Goal: Transaction & Acquisition: Purchase product/service

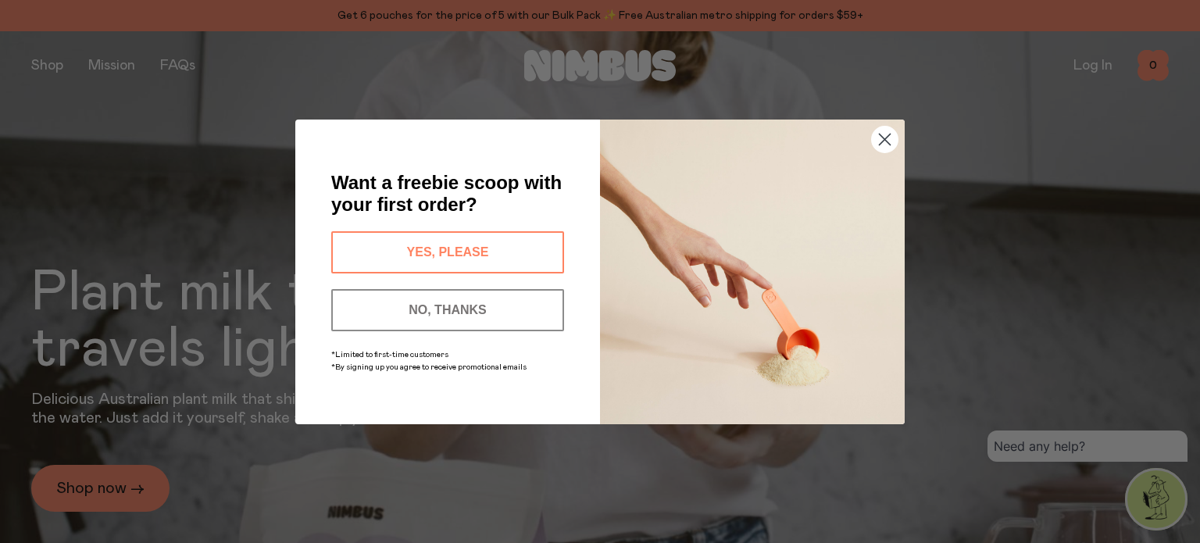
click at [481, 238] on button "YES, PLEASE" at bounding box center [447, 252] width 233 height 42
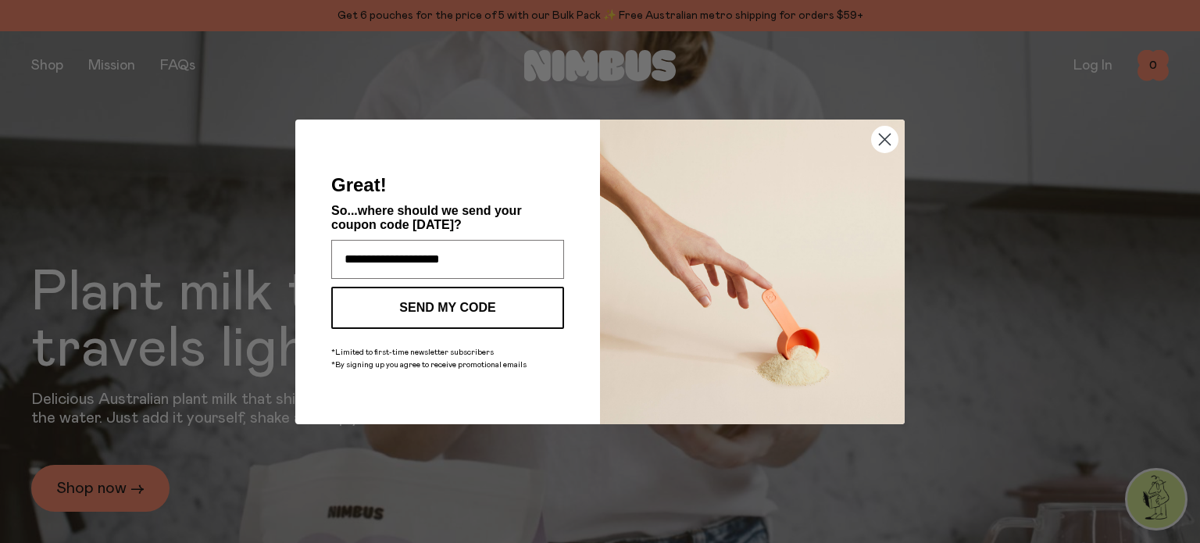
type input "**********"
click at [447, 296] on button "SEND MY CODE" at bounding box center [447, 308] width 233 height 42
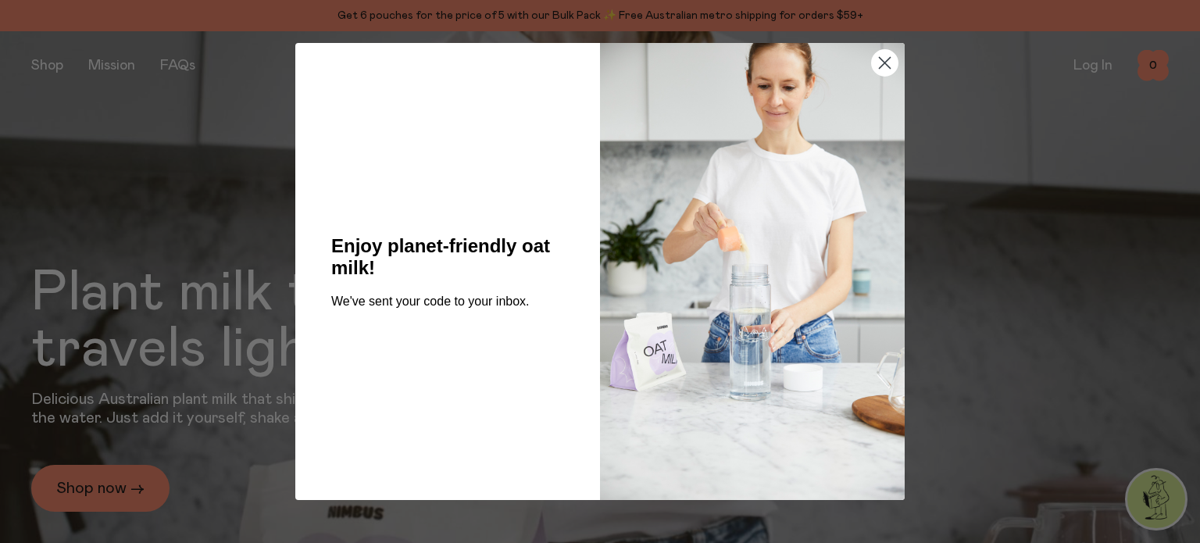
click at [887, 52] on circle "Close dialog" at bounding box center [885, 63] width 26 height 26
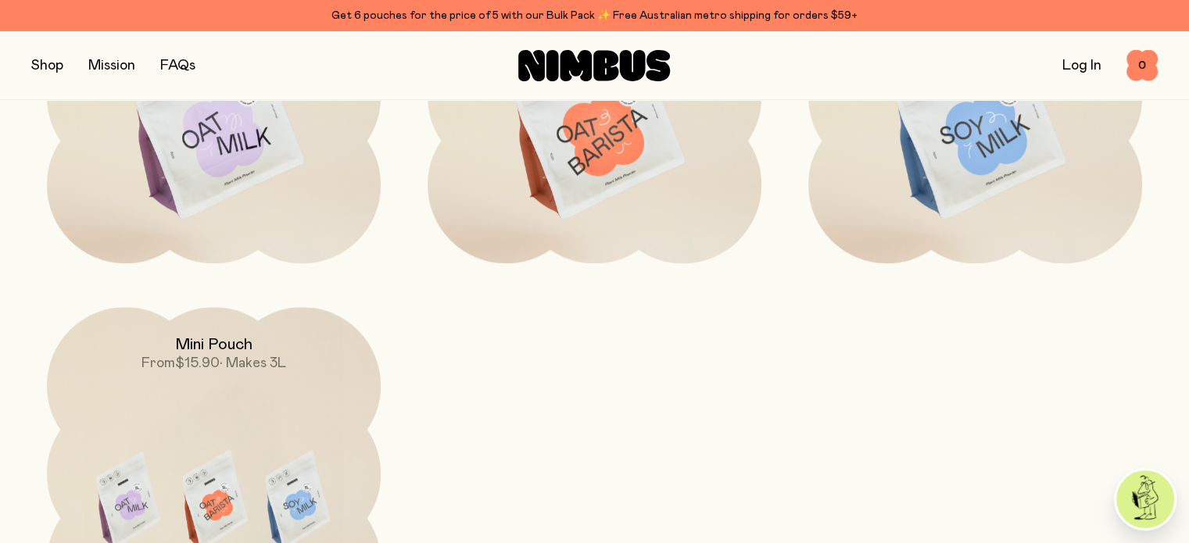
scroll to position [1488, 0]
click at [591, 180] on img at bounding box center [594, 124] width 334 height 392
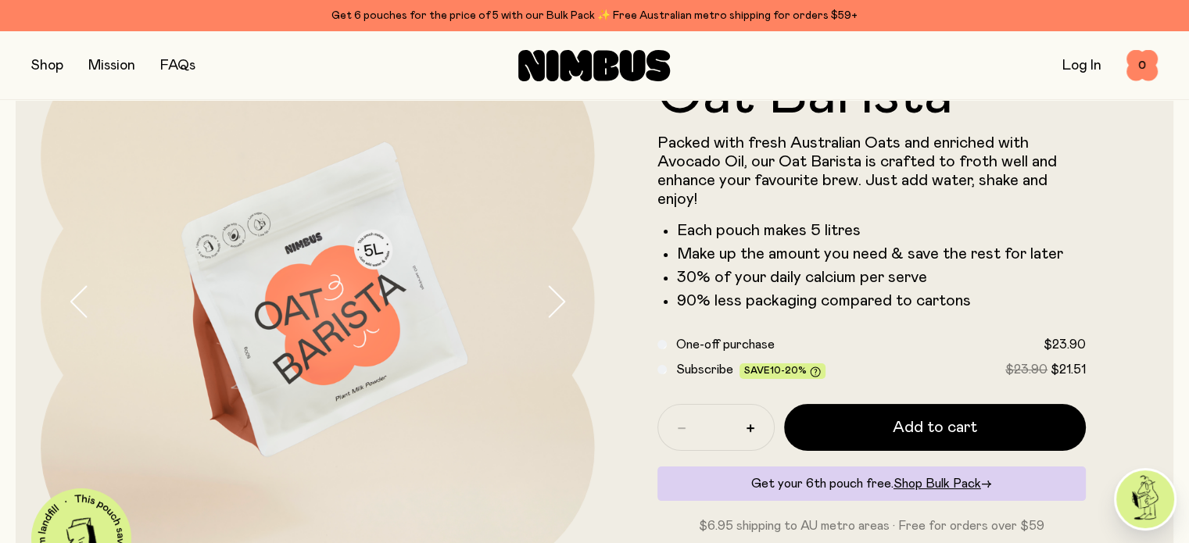
scroll to position [119, 0]
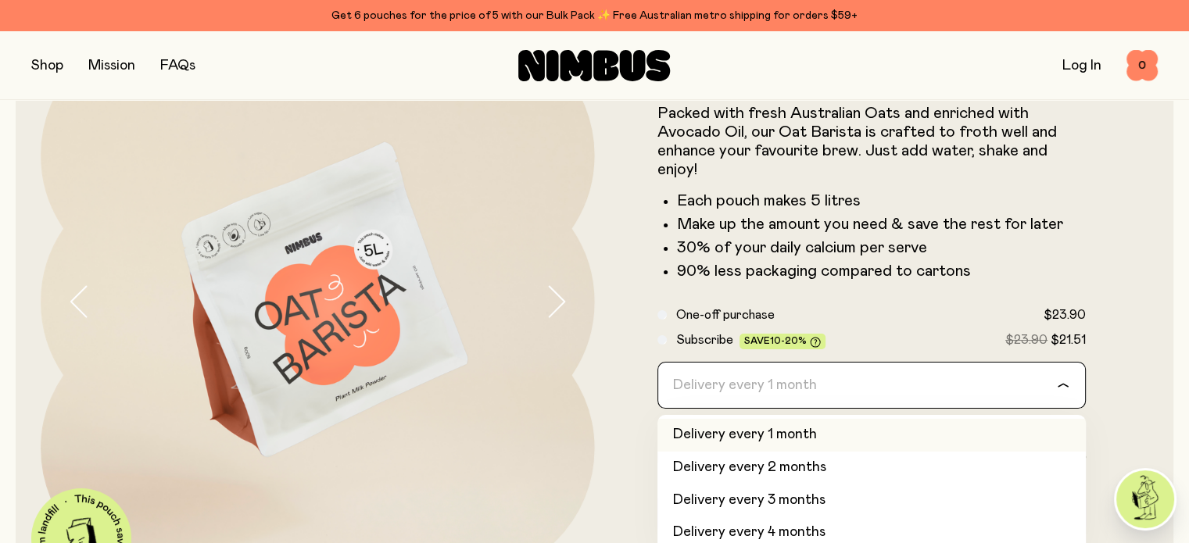
click at [716, 385] on div "Delivery every 1 month" at bounding box center [857, 385] width 399 height 45
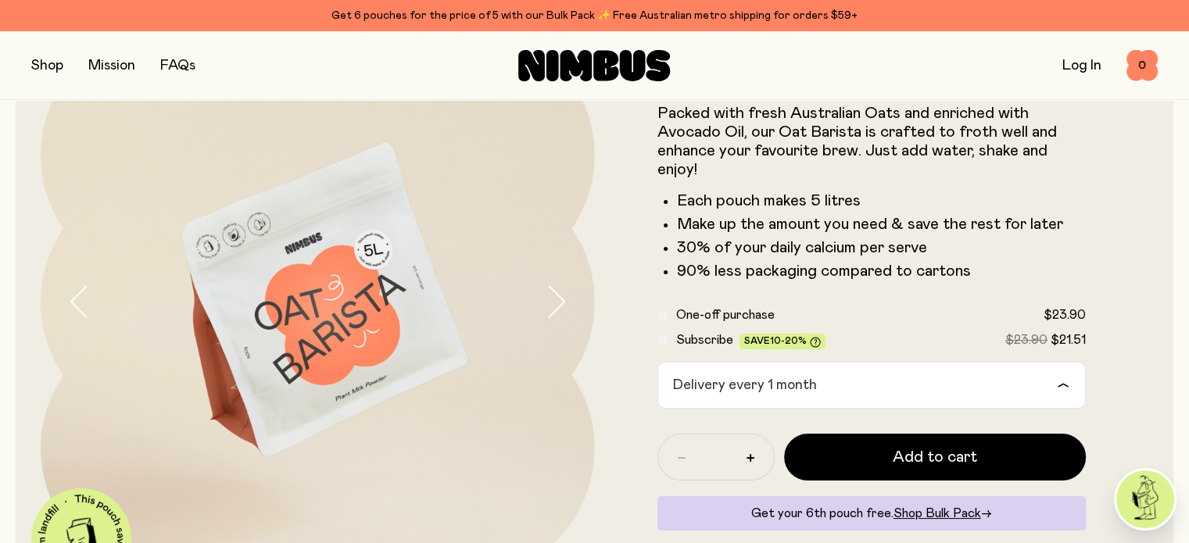
click at [663, 323] on div "One-off purchase $23.90" at bounding box center [871, 315] width 429 height 19
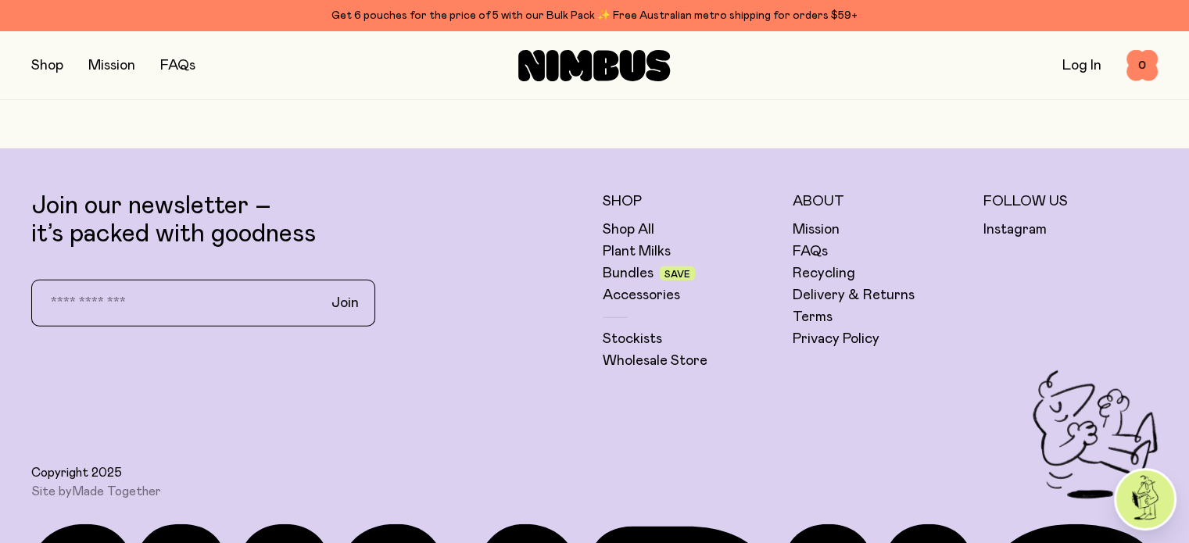
scroll to position [4014, 0]
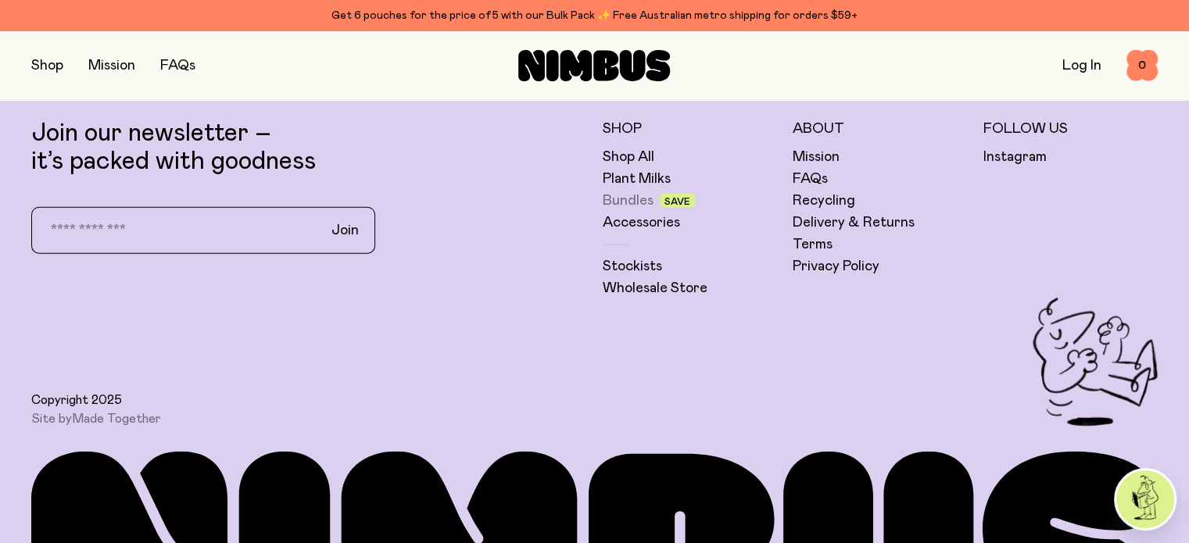
click at [628, 210] on link "Bundles" at bounding box center [628, 200] width 51 height 19
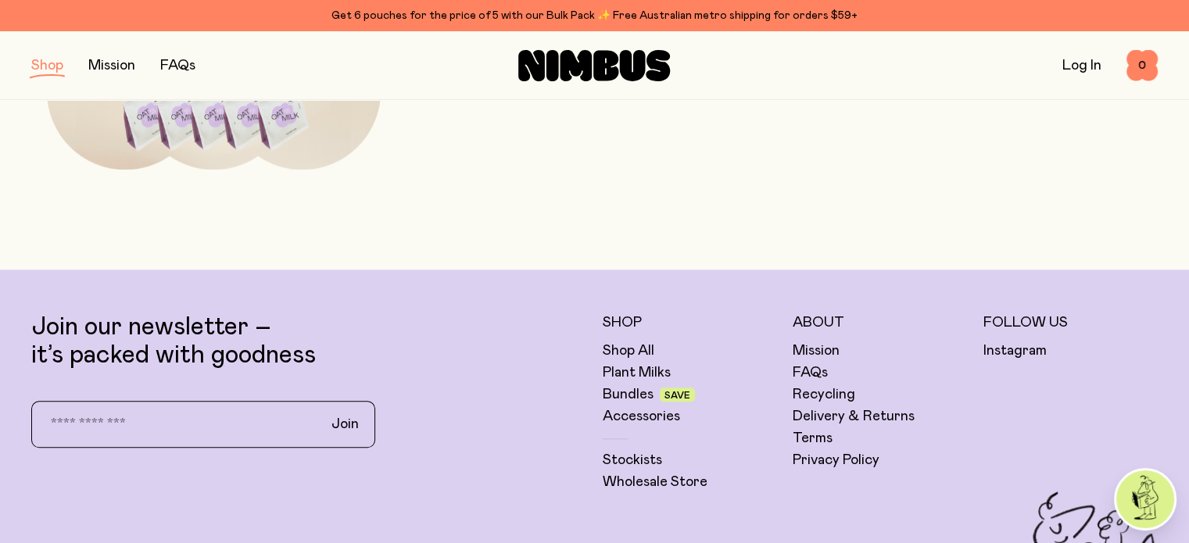
scroll to position [1250, 0]
click at [631, 417] on link "Accessories" at bounding box center [641, 416] width 77 height 19
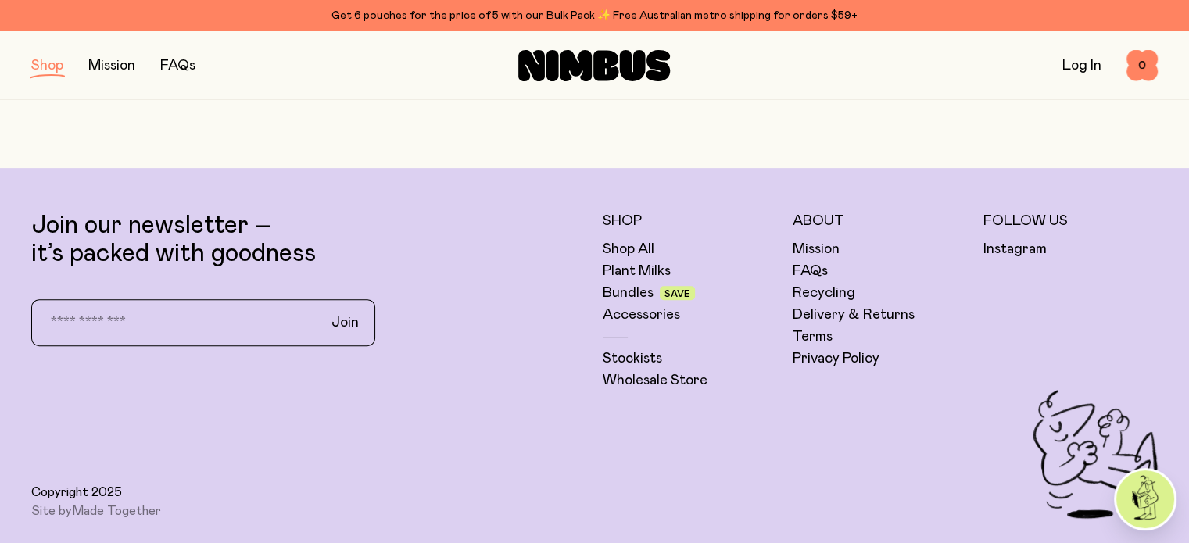
scroll to position [597, 0]
click at [631, 417] on div "Copyright 2025 Site by Made Together" at bounding box center [594, 454] width 1126 height 129
click at [638, 249] on link "Shop All" at bounding box center [629, 249] width 52 height 19
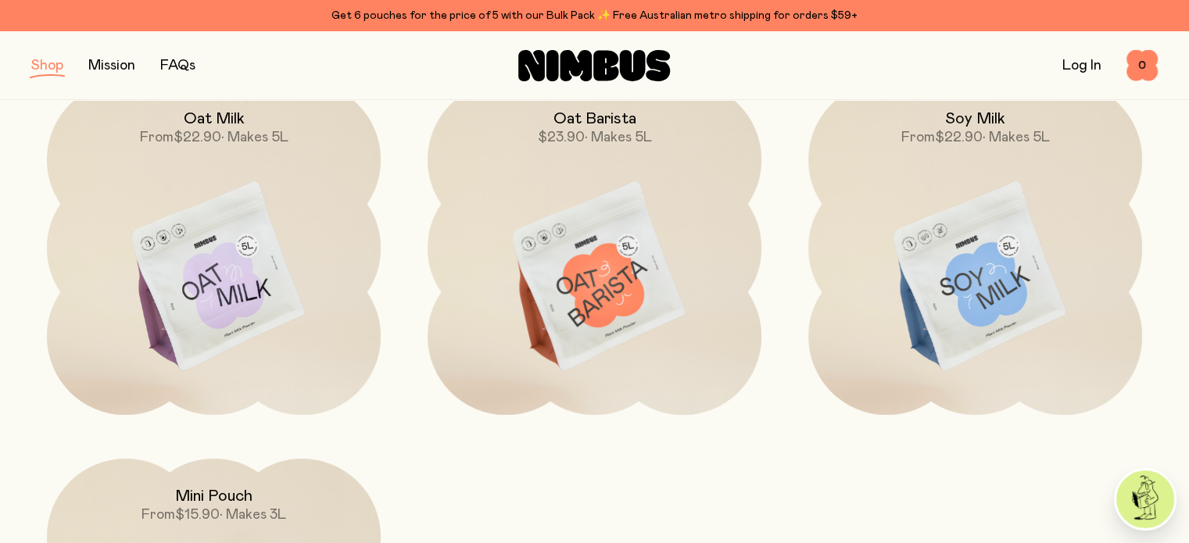
scroll to position [245, 0]
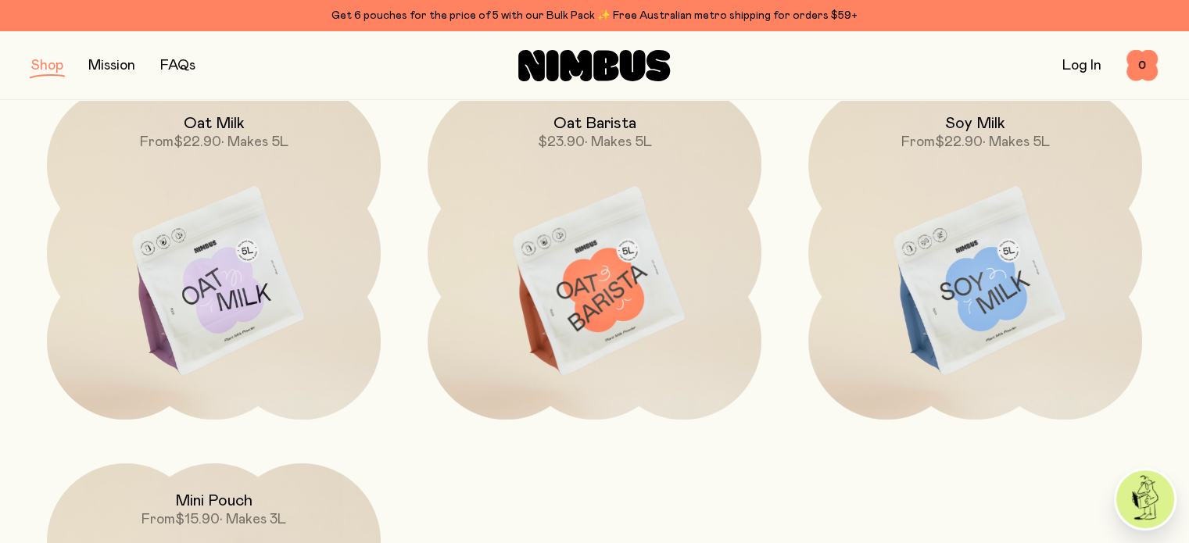
click at [561, 234] on img at bounding box center [594, 282] width 334 height 392
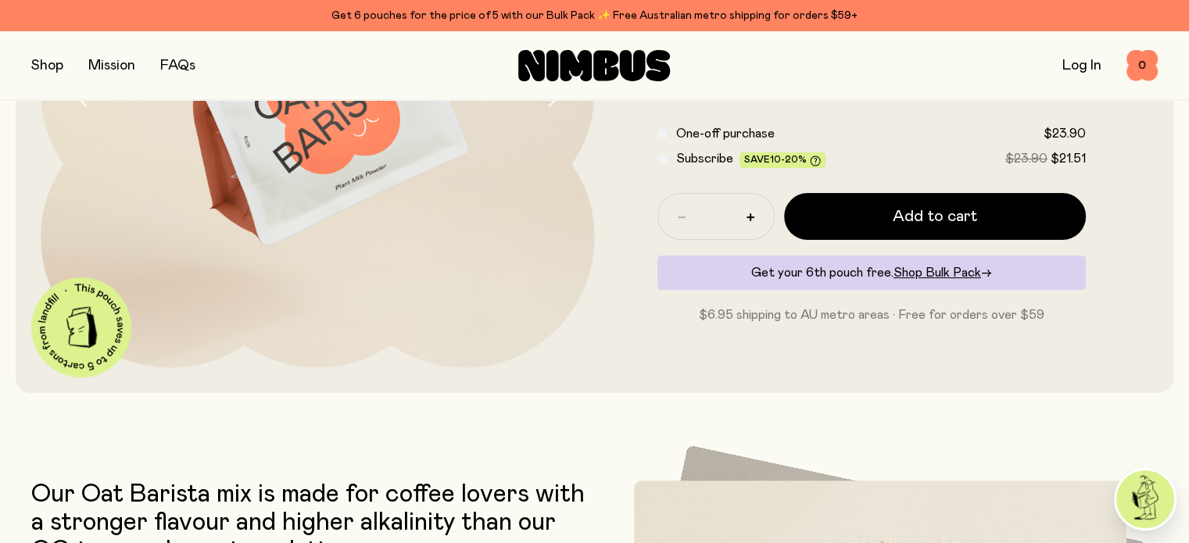
scroll to position [365, 0]
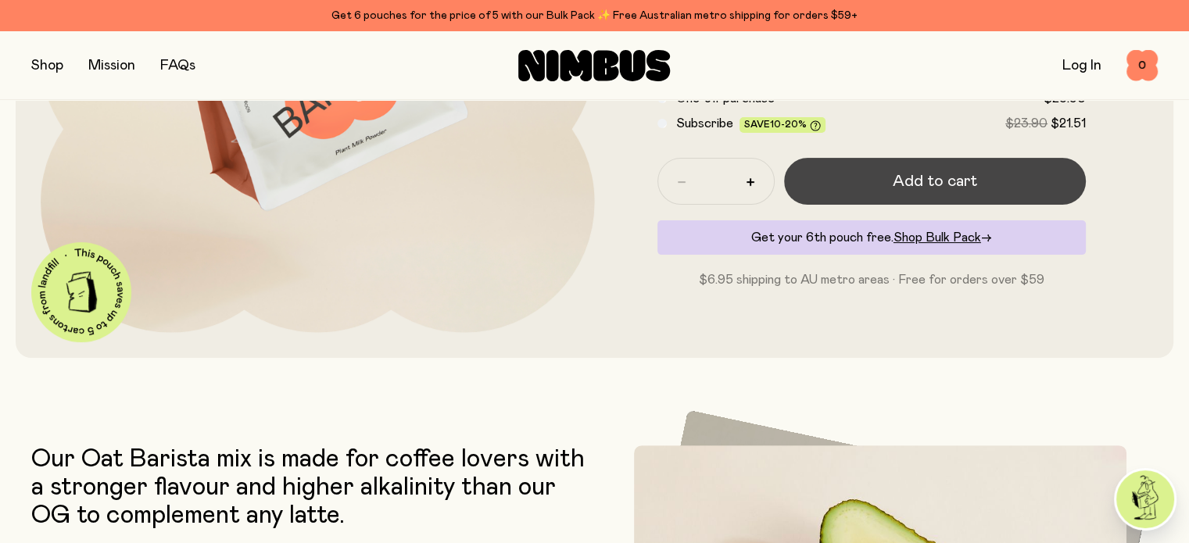
click at [932, 184] on span "Add to cart" at bounding box center [934, 181] width 84 height 22
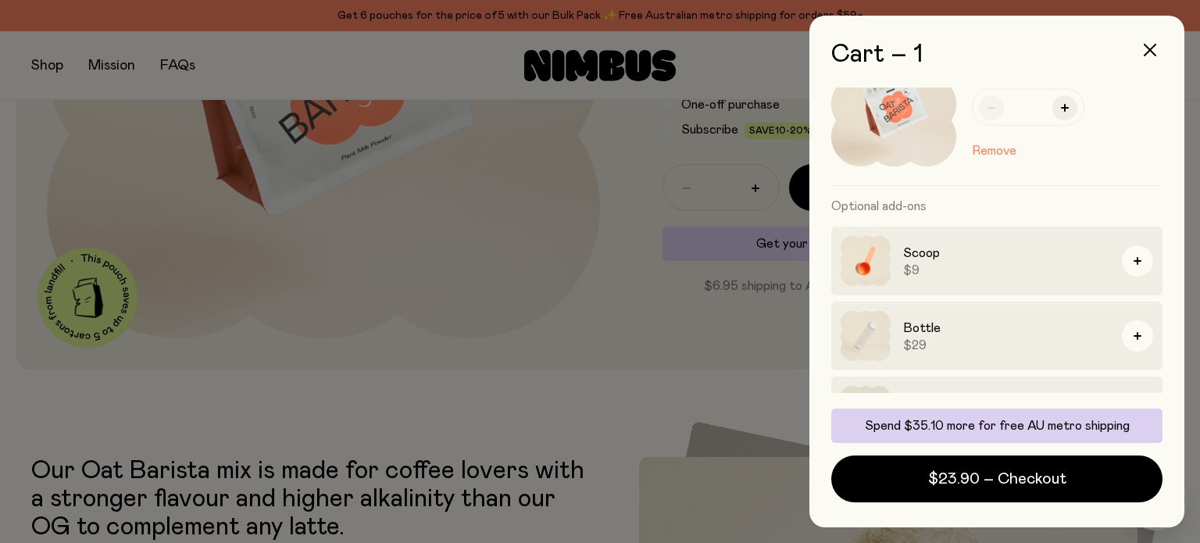
scroll to position [116, 0]
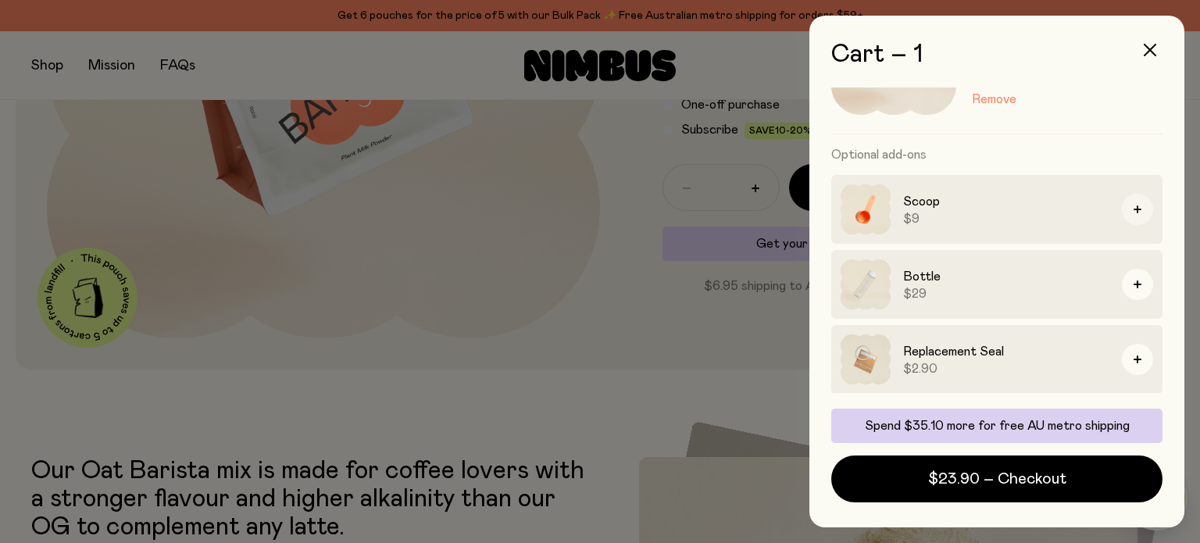
click at [1127, 216] on button "button" at bounding box center [1137, 209] width 31 height 31
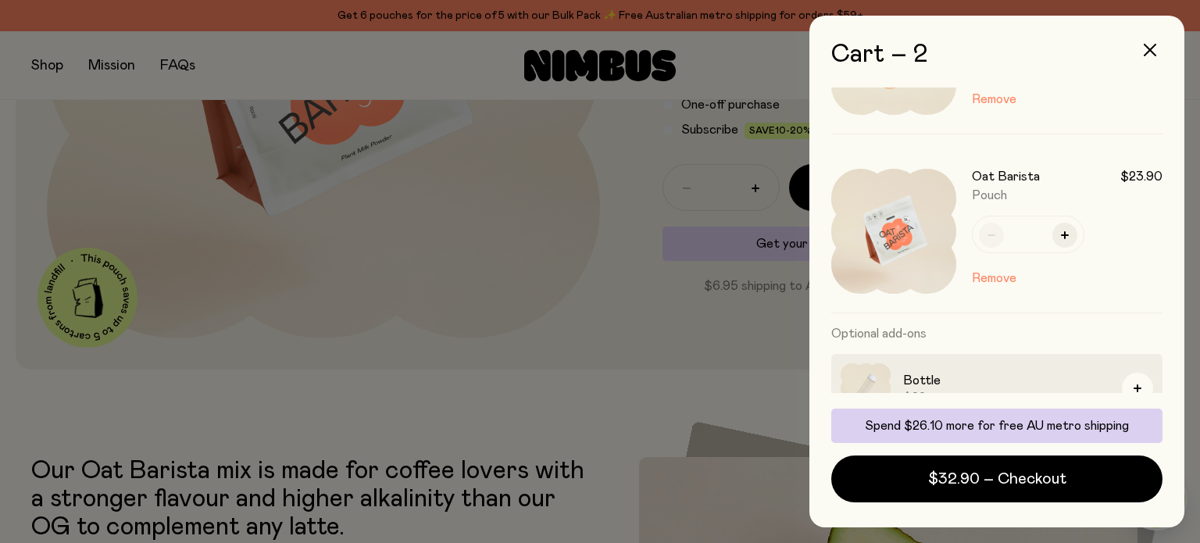
scroll to position [0, 0]
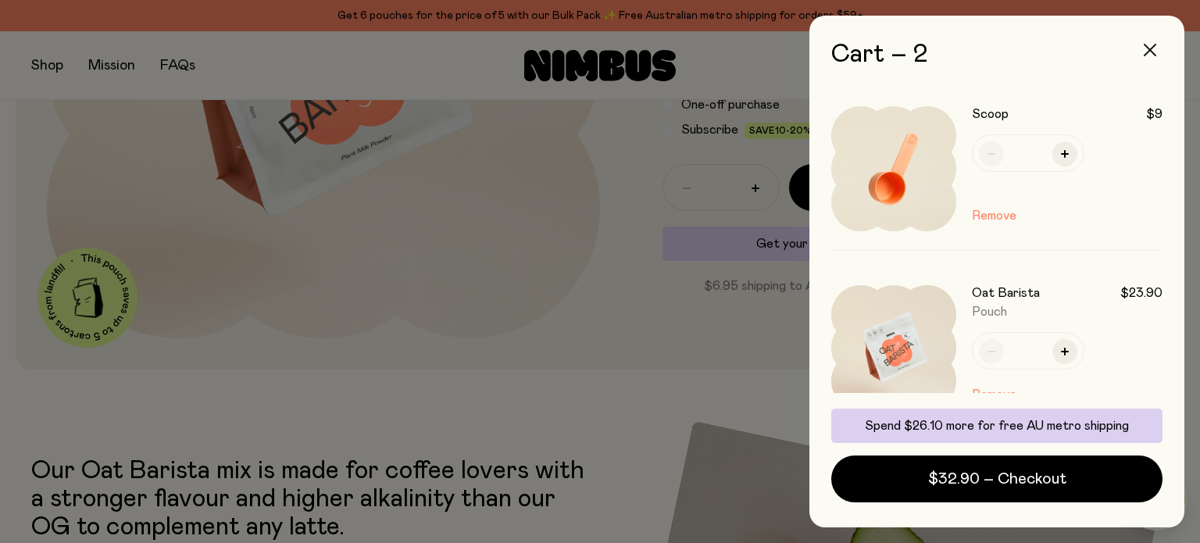
click at [1151, 46] on icon "button" at bounding box center [1150, 50] width 13 height 13
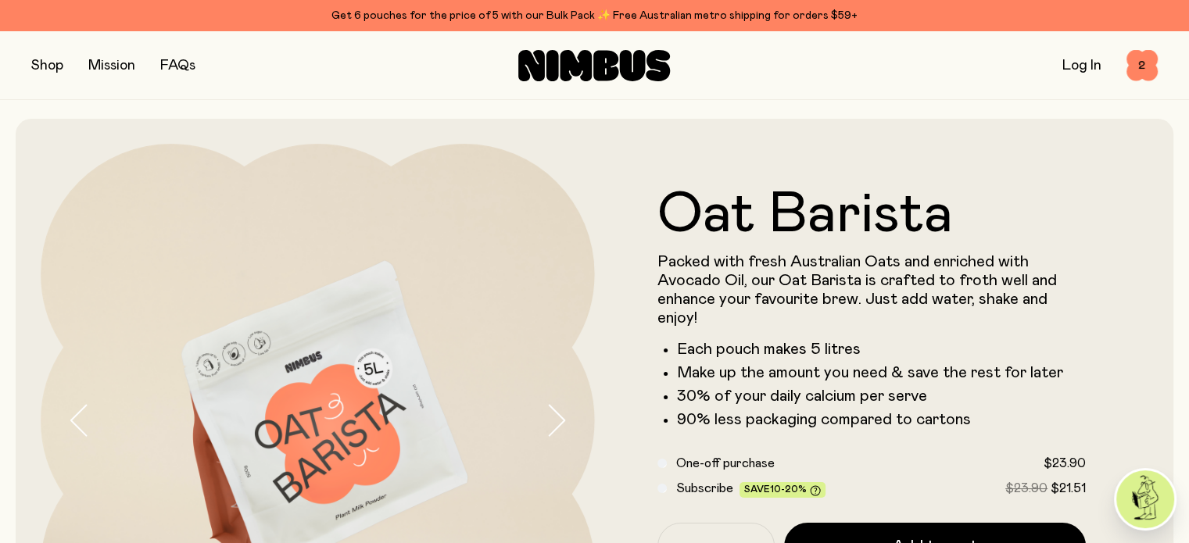
click at [45, 66] on button "button" at bounding box center [47, 66] width 32 height 22
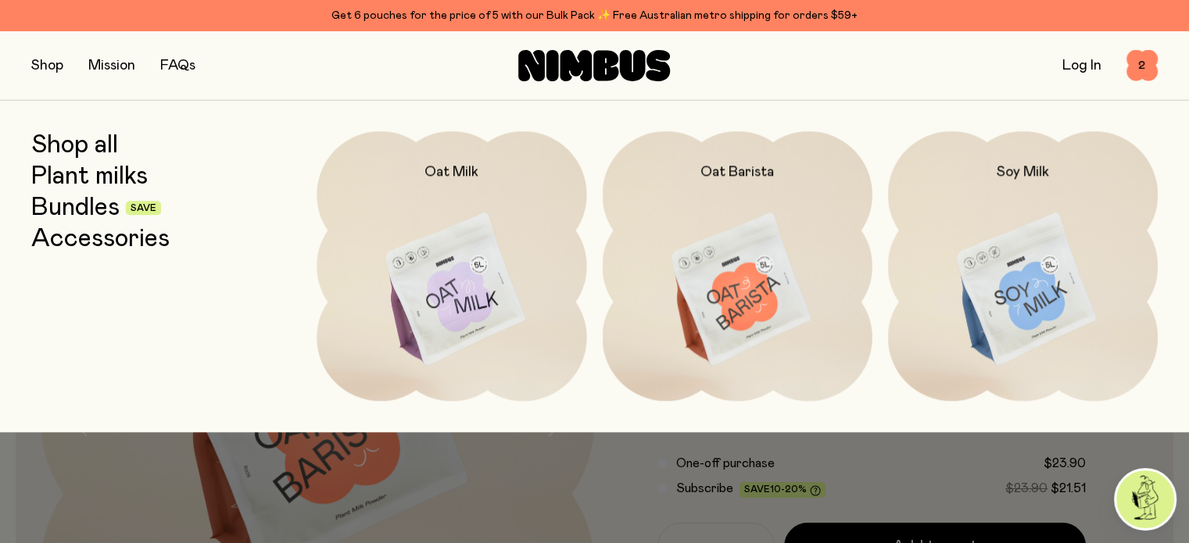
click at [985, 245] on img at bounding box center [1023, 289] width 270 height 317
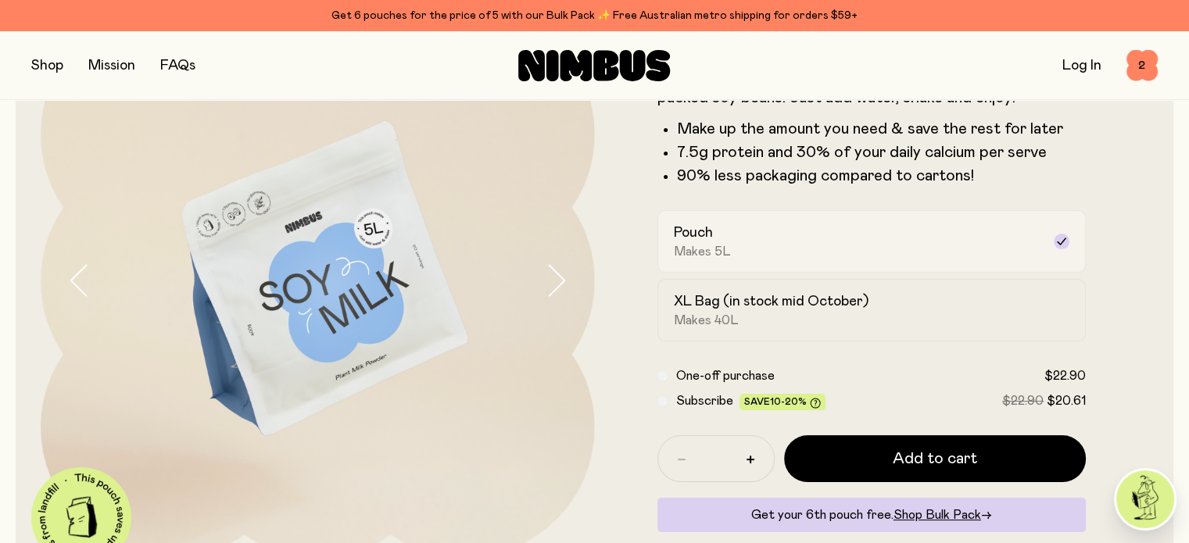
scroll to position [141, 0]
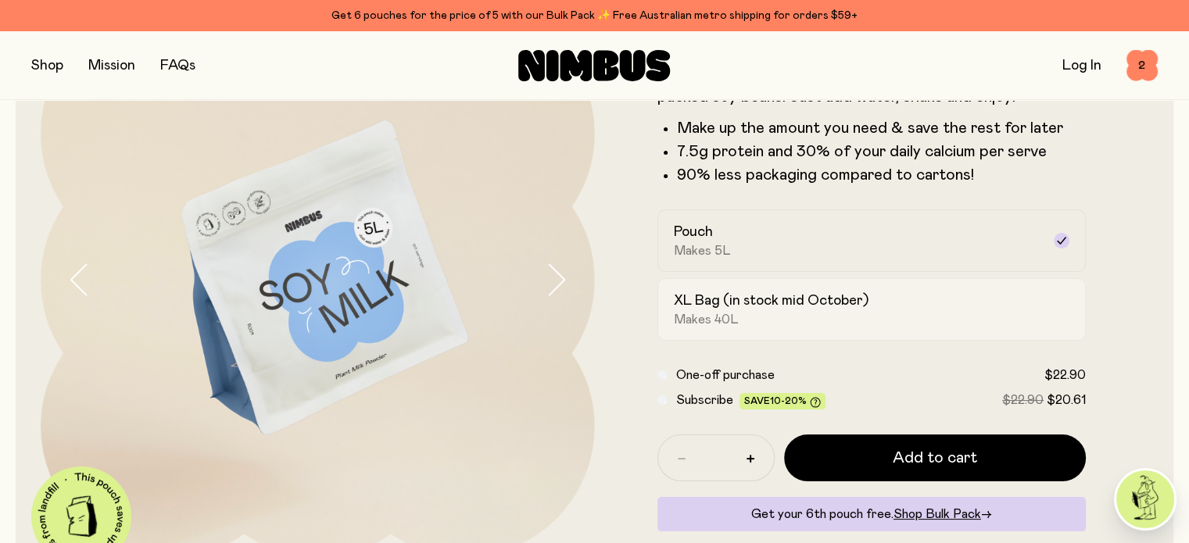
click at [838, 326] on div "XL Bag (in stock mid October) Makes 40L" at bounding box center [858, 309] width 368 height 36
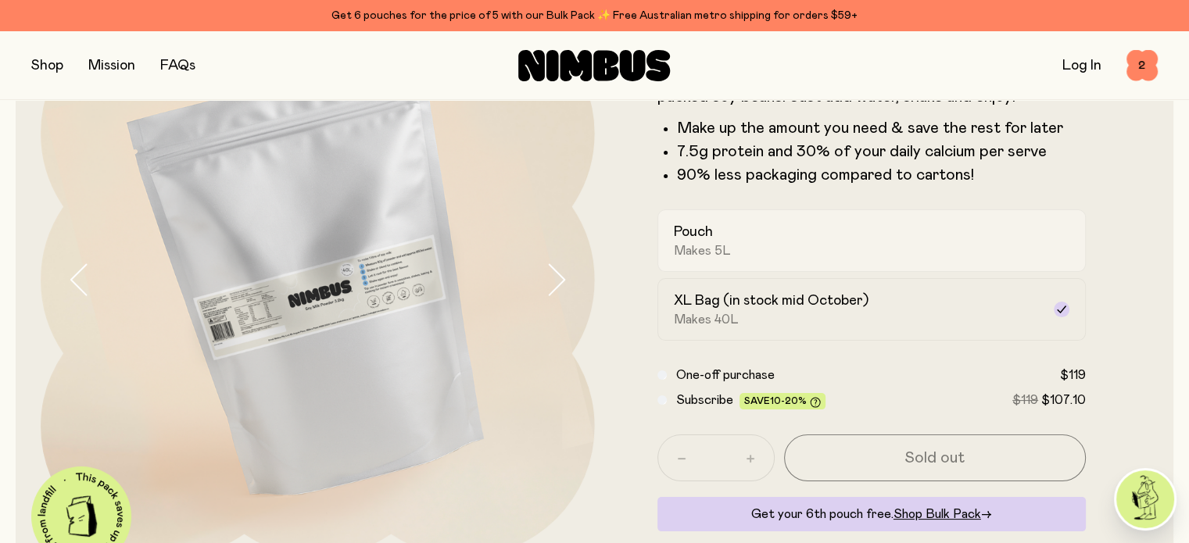
click at [823, 246] on div "Pouch Makes 5L" at bounding box center [858, 241] width 368 height 36
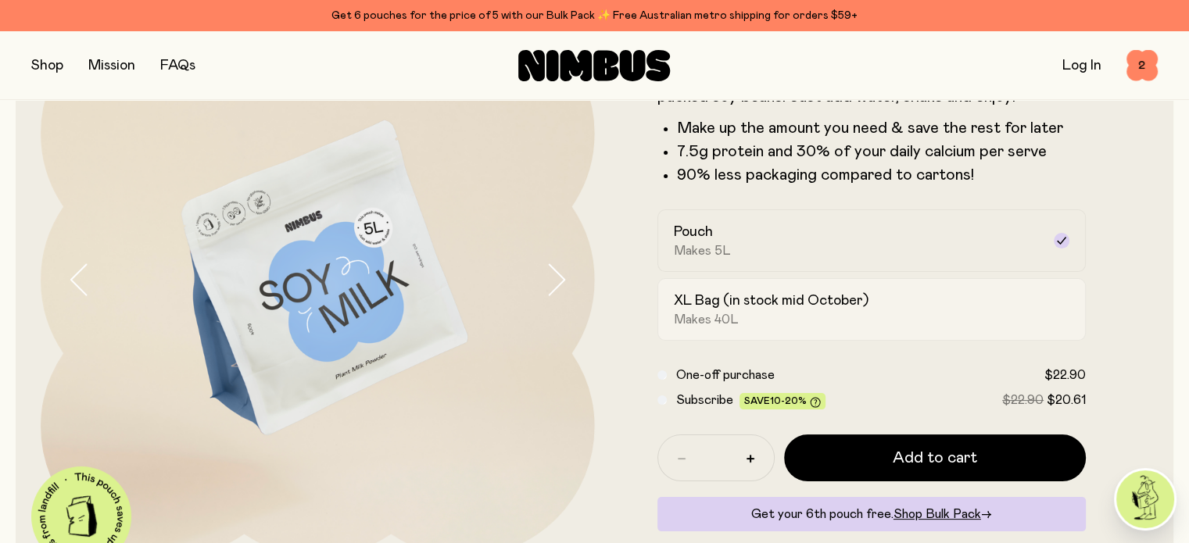
click at [853, 327] on div "XL Bag (in stock mid October) Makes 40L" at bounding box center [858, 309] width 368 height 36
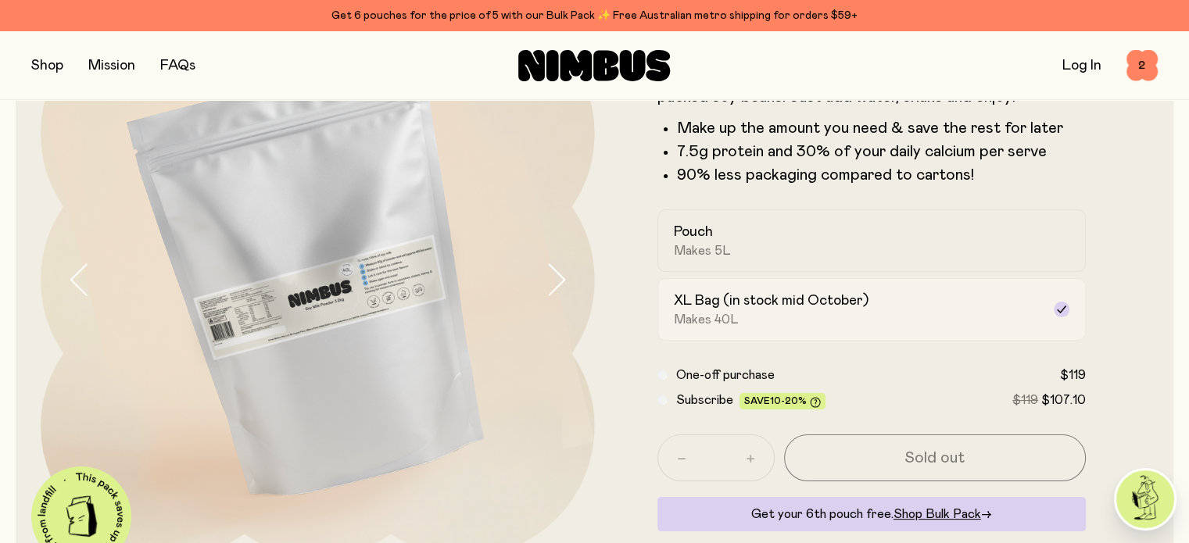
scroll to position [127, 0]
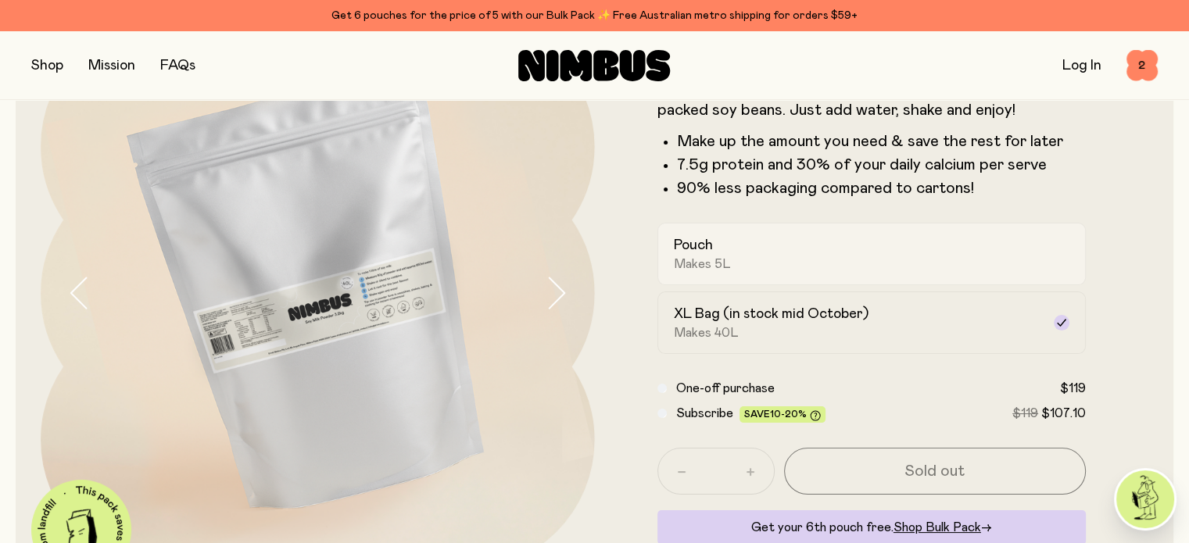
click at [838, 256] on div "Pouch Makes 5L" at bounding box center [858, 254] width 368 height 36
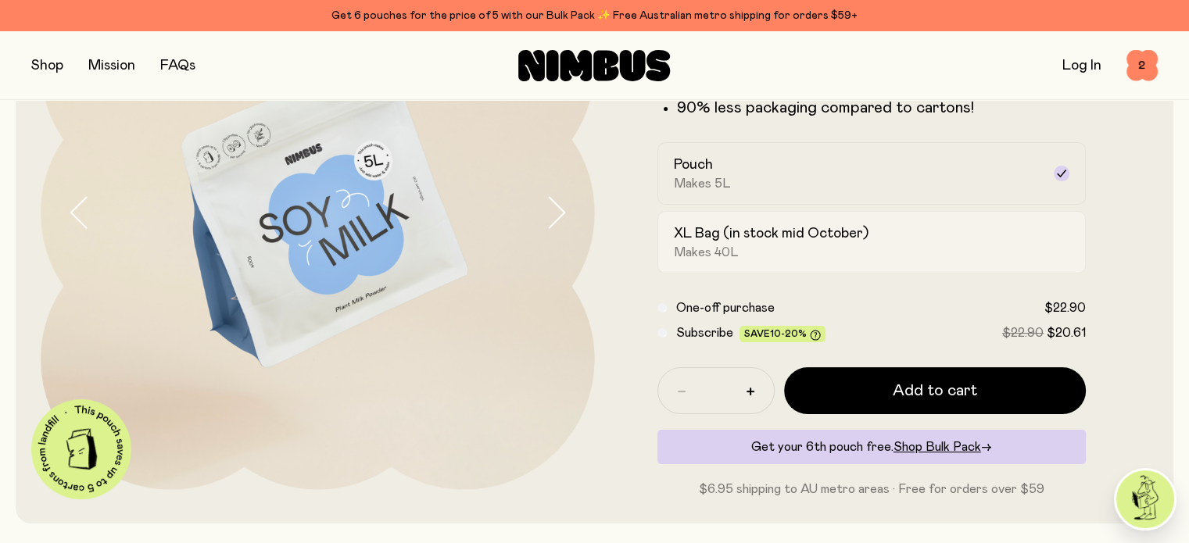
scroll to position [231, 0]
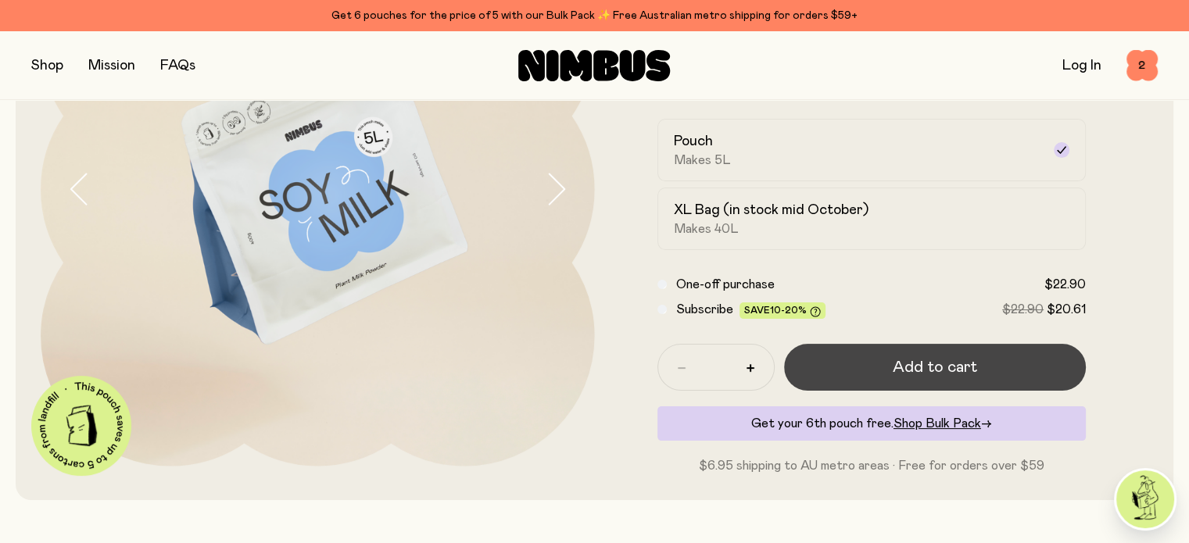
click at [915, 370] on span "Add to cart" at bounding box center [934, 367] width 84 height 22
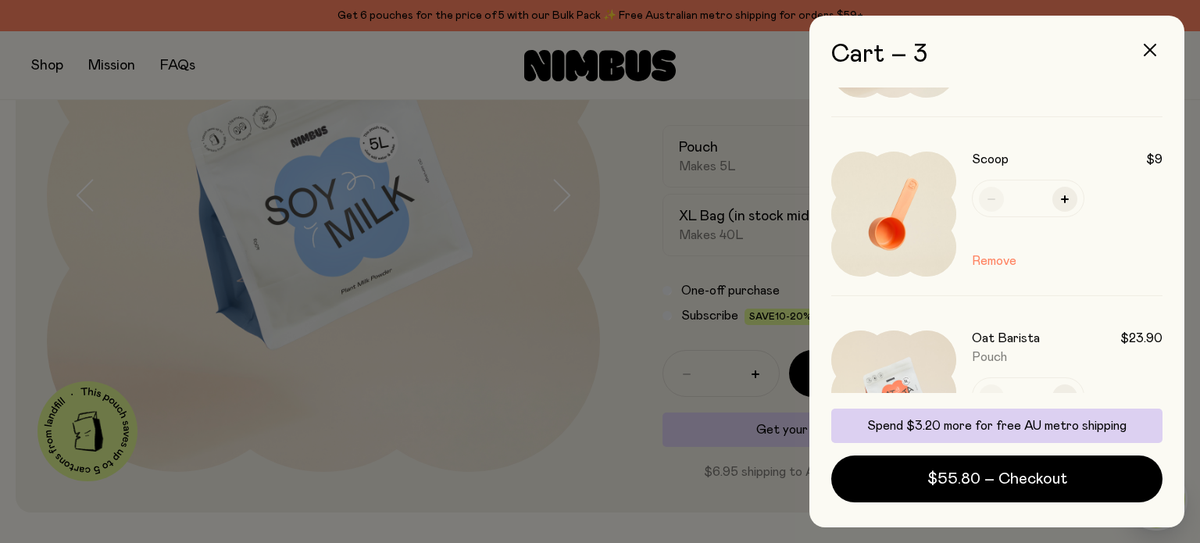
scroll to position [134, 0]
click at [1018, 427] on p "Spend $3.20 more for free AU metro shipping" at bounding box center [997, 426] width 313 height 16
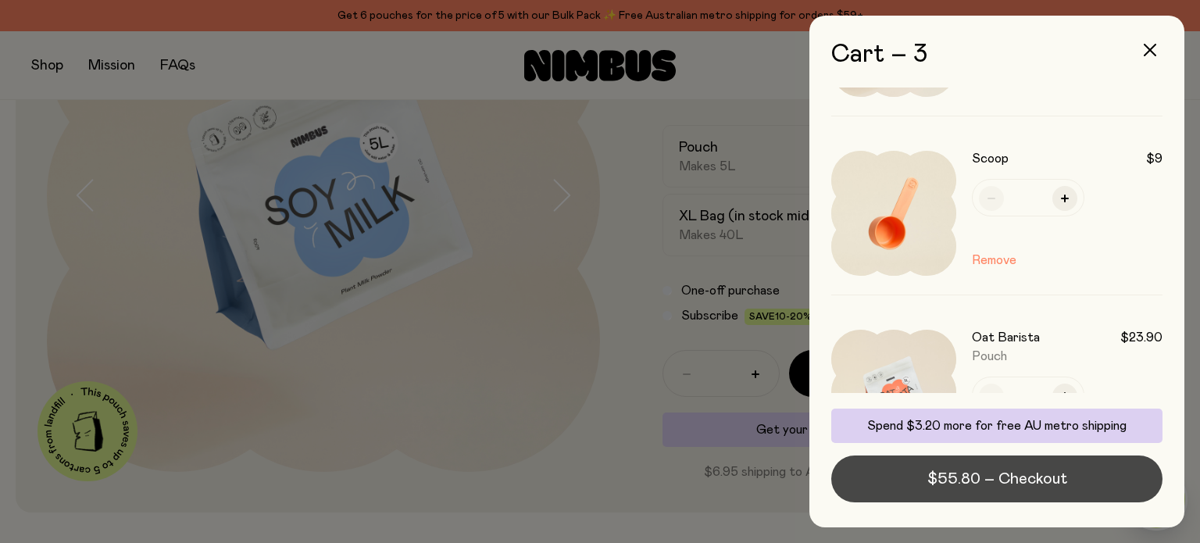
click at [1000, 465] on button "$55.80 – Checkout" at bounding box center [996, 479] width 331 height 47
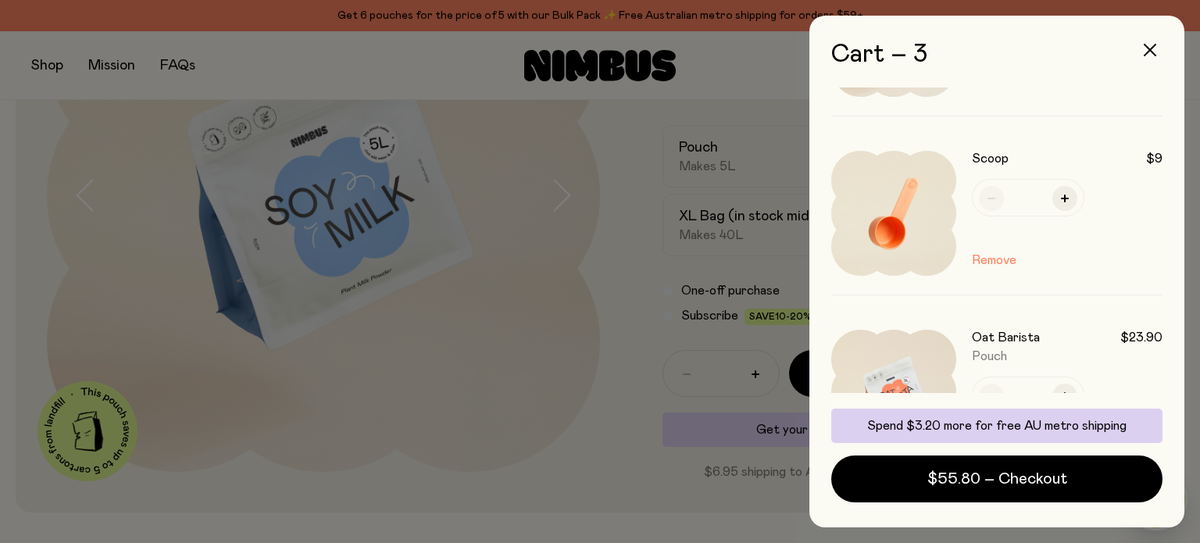
scroll to position [0, 0]
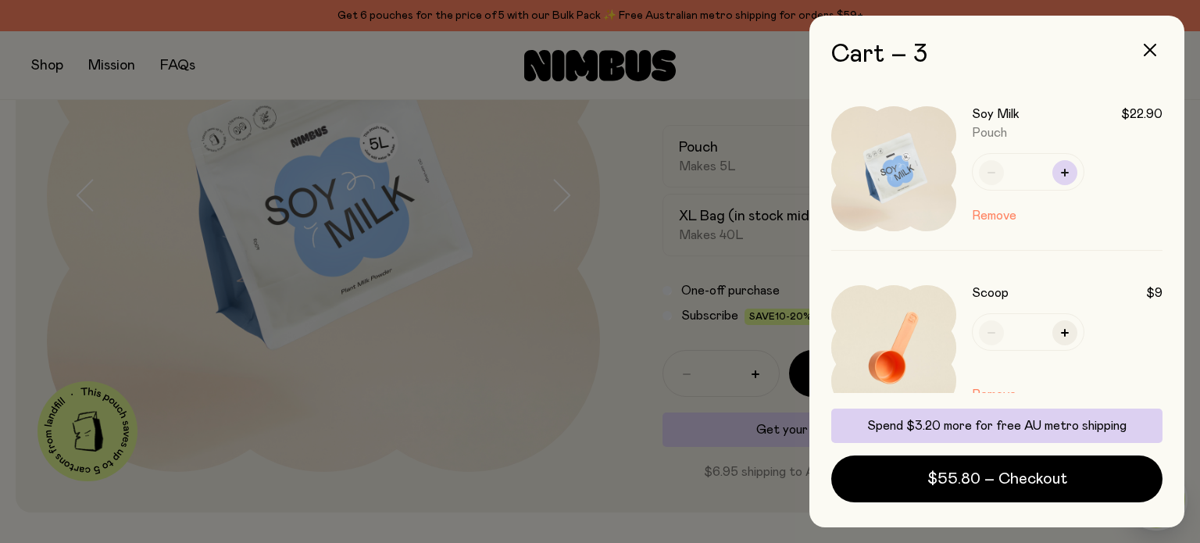
click at [1061, 169] on icon "button" at bounding box center [1065, 173] width 8 height 8
type input "*"
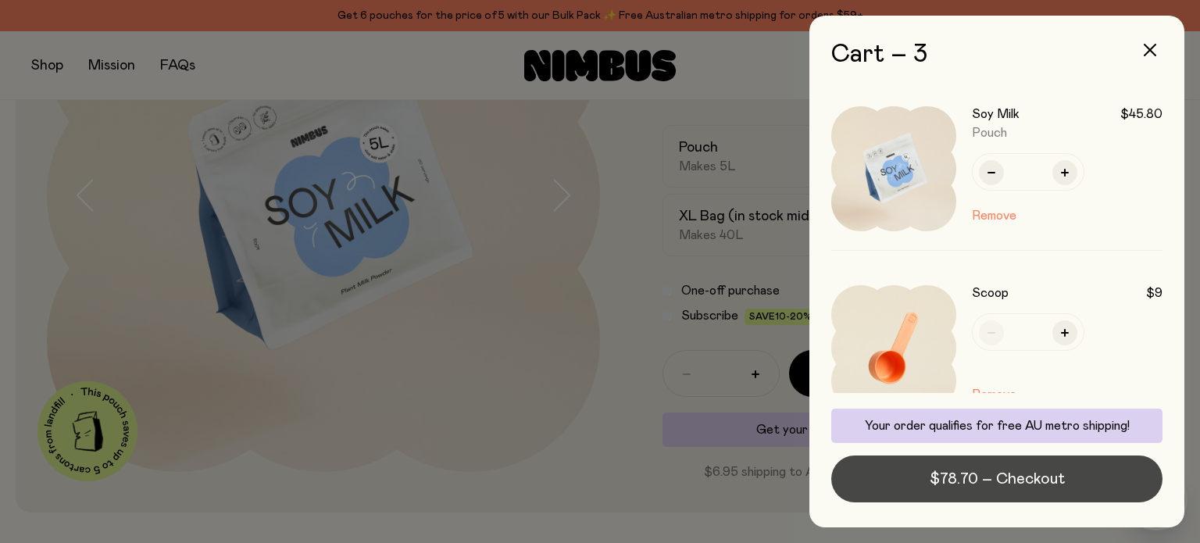
click at [1016, 485] on span "$78.70 – Checkout" at bounding box center [997, 479] width 135 height 22
